Goal: Task Accomplishment & Management: Complete application form

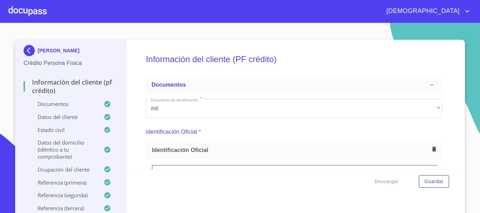
click at [39, 13] on div at bounding box center [27, 11] width 38 height 22
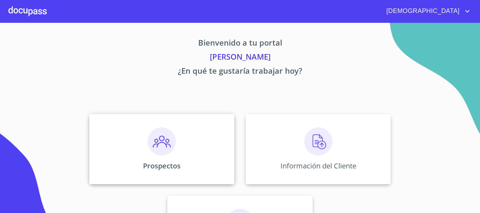
click at [127, 130] on div "Prospectos" at bounding box center [161, 149] width 145 height 70
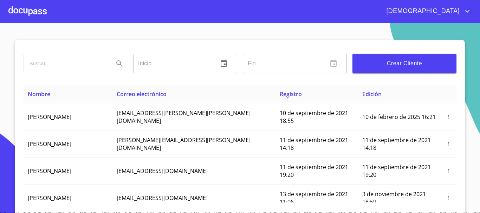
click at [91, 69] on input "search" at bounding box center [66, 63] width 84 height 19
type input "[PERSON_NAME]"
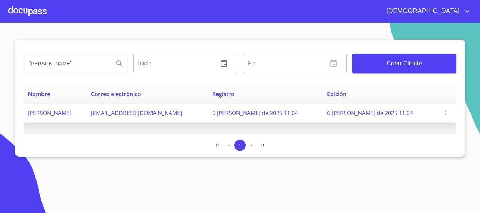
click at [444, 112] on icon "button" at bounding box center [445, 113] width 5 height 5
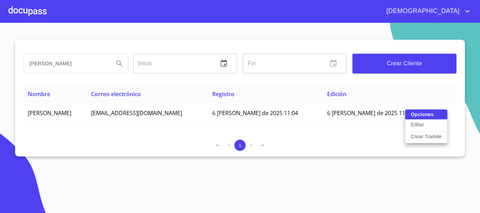
click at [437, 135] on p "Crear Tramite" at bounding box center [426, 136] width 31 height 7
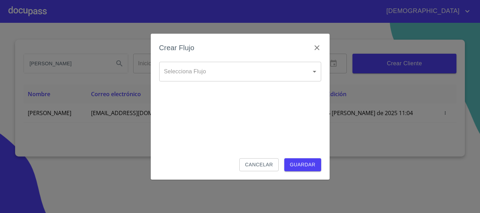
click at [267, 65] on body "[DEMOGRAPHIC_DATA][PERSON_NAME] ​ Fin ​ Crear Cliente Nombre Correo electrónico…" at bounding box center [240, 106] width 480 height 213
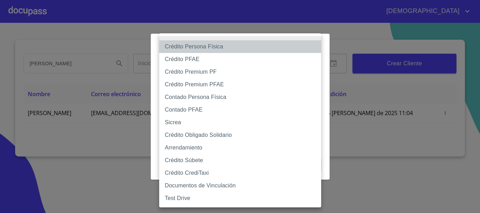
click at [215, 48] on li "Crédito Persona Física" at bounding box center [240, 46] width 162 height 13
type input "6009fb3c7d1714eb8809aa97"
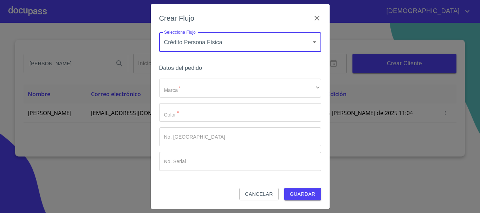
click at [310, 206] on div "Crear Flujo Selecciona Flujo Crédito Persona Física 6009fb3c7d1714eb8809aa97 Se…" at bounding box center [240, 106] width 179 height 205
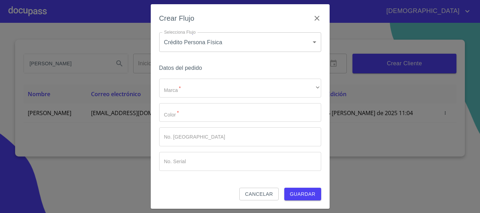
click at [304, 197] on span "Guardar" at bounding box center [303, 194] width 26 height 9
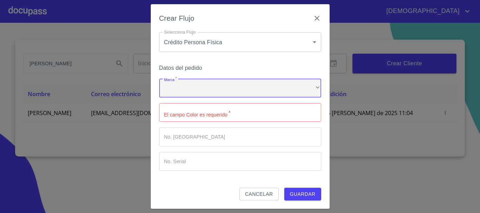
click at [244, 98] on div "Marca   * ​ ​ El campo Color es requerido   * ​ No. Pedido ​ No. Serial ​" at bounding box center [240, 125] width 162 height 92
click at [217, 93] on div "​" at bounding box center [240, 88] width 162 height 19
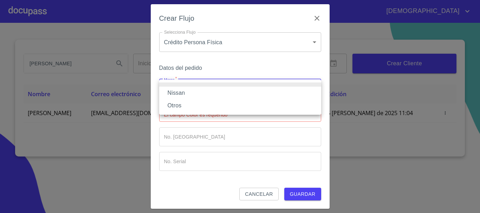
click at [201, 100] on li "Otros" at bounding box center [240, 105] width 162 height 13
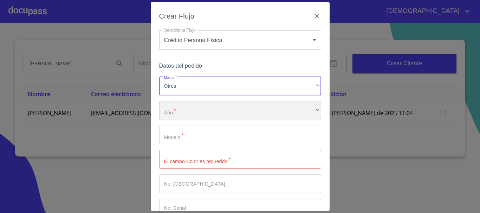
click at [212, 110] on div "​" at bounding box center [240, 110] width 162 height 19
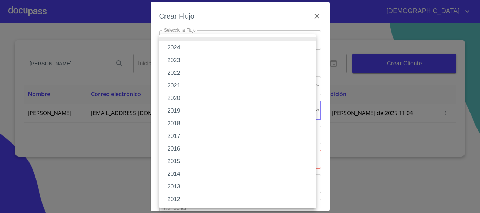
click at [201, 114] on li "2019" at bounding box center [237, 111] width 157 height 13
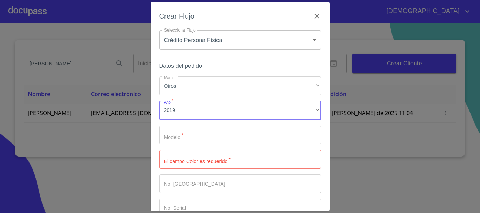
click at [207, 133] on input "Marca   *" at bounding box center [240, 135] width 162 height 19
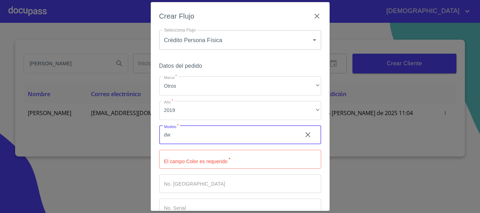
type input "dw"
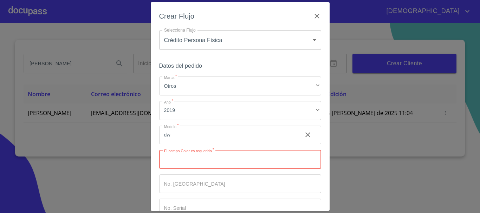
click at [274, 166] on input "Marca   *" at bounding box center [240, 159] width 162 height 19
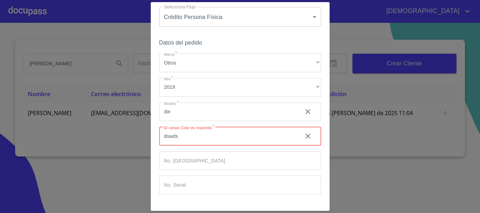
scroll to position [45, 0]
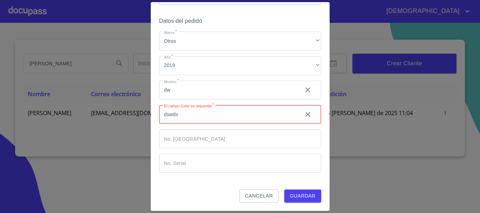
type input "dswds"
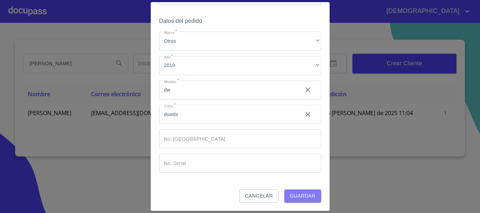
click at [305, 195] on span "Guardar" at bounding box center [303, 196] width 26 height 9
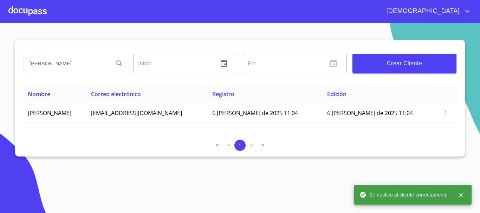
click at [32, 13] on div at bounding box center [27, 11] width 38 height 22
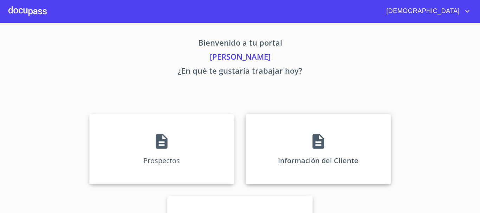
click at [312, 138] on icon at bounding box center [318, 141] width 12 height 15
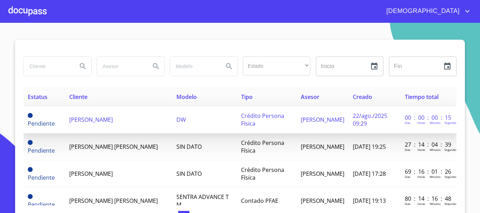
click at [126, 124] on td "[PERSON_NAME]" at bounding box center [118, 119] width 107 height 27
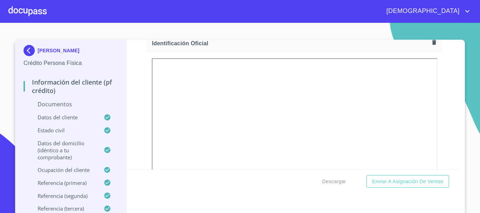
scroll to position [105, 0]
